Goal: Information Seeking & Learning: Understand process/instructions

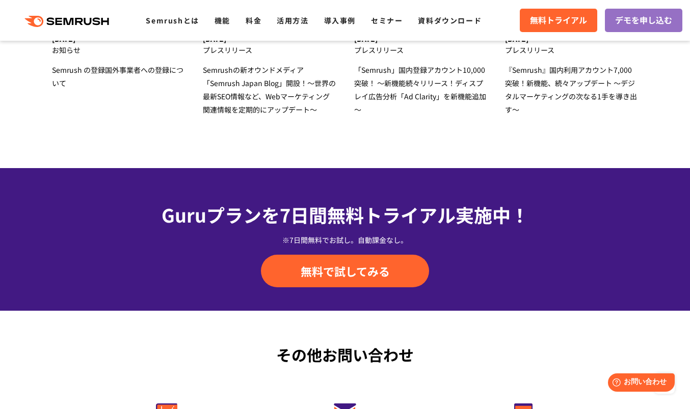
scroll to position [3622, 0]
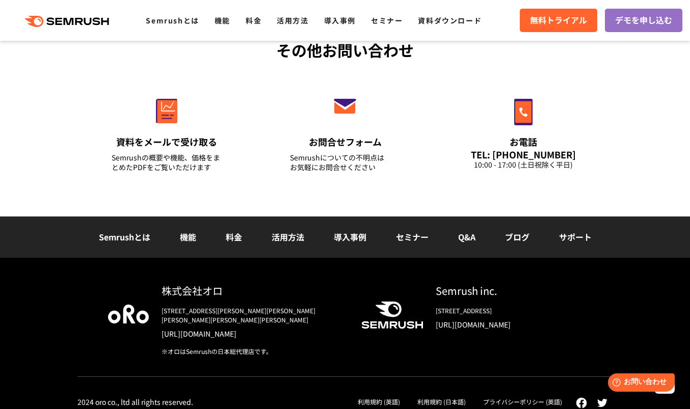
click at [440, 398] on link "利用規約 (日本語)" at bounding box center [442, 402] width 48 height 9
